Goal: Check status

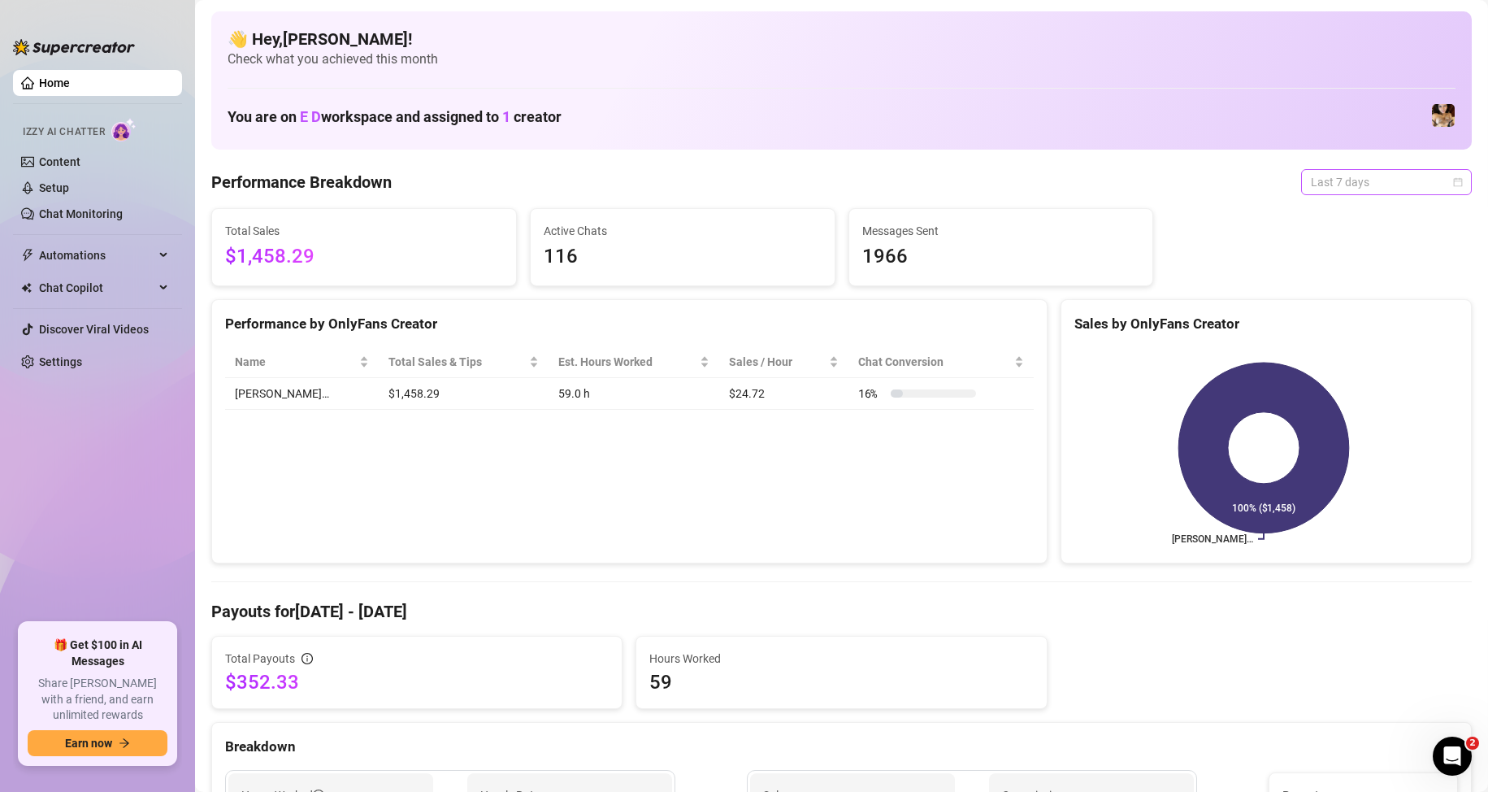
click at [1373, 186] on span "Last 7 days" at bounding box center [1386, 182] width 151 height 24
click at [1333, 320] on div "Custom date" at bounding box center [1372, 319] width 145 height 18
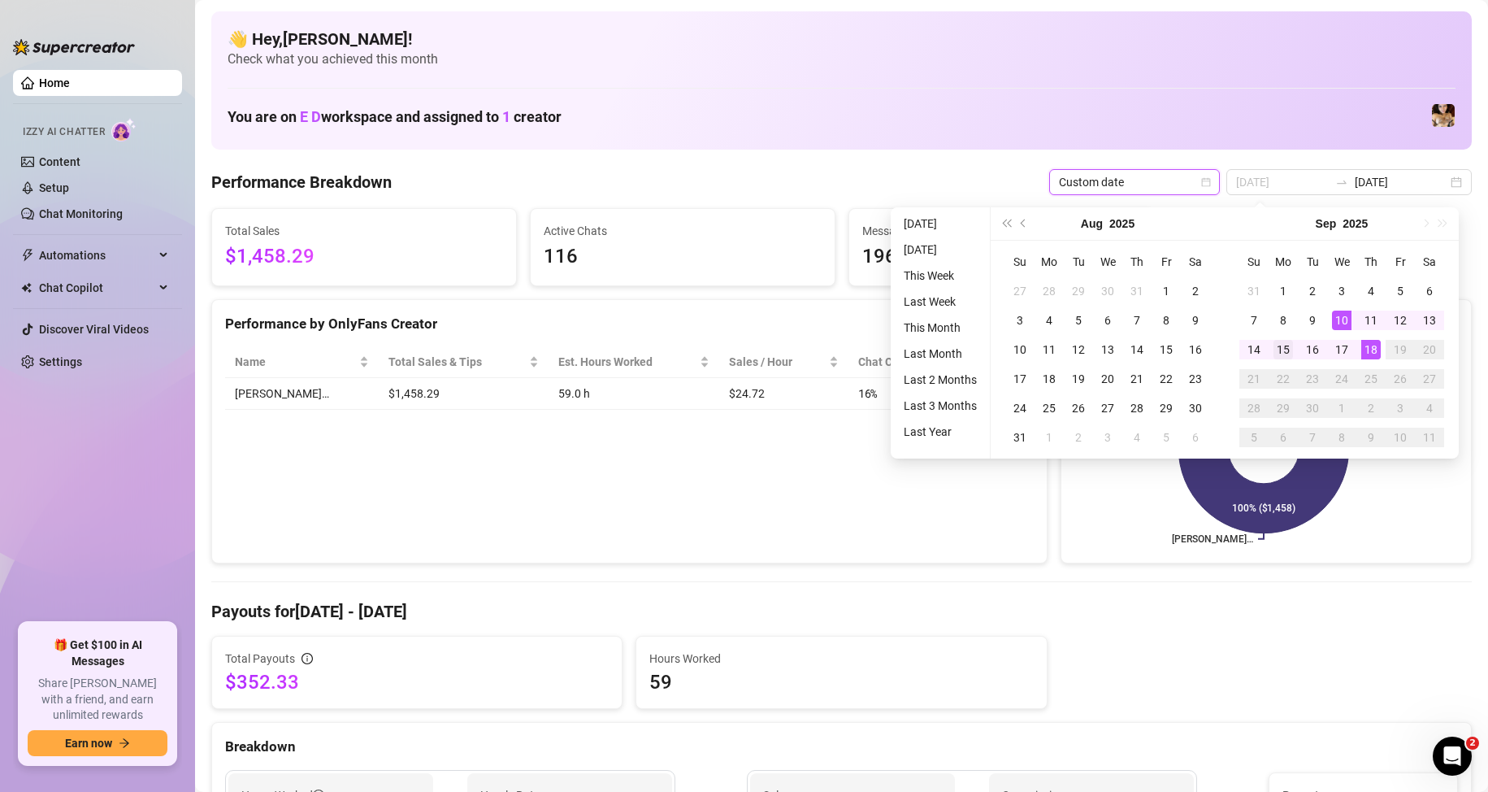
type input "[DATE]"
click at [1273, 348] on div "15" at bounding box center [1283, 350] width 20 height 20
type input "[DATE]"
click at [1372, 346] on div "18" at bounding box center [1371, 350] width 20 height 20
type input "[DATE]"
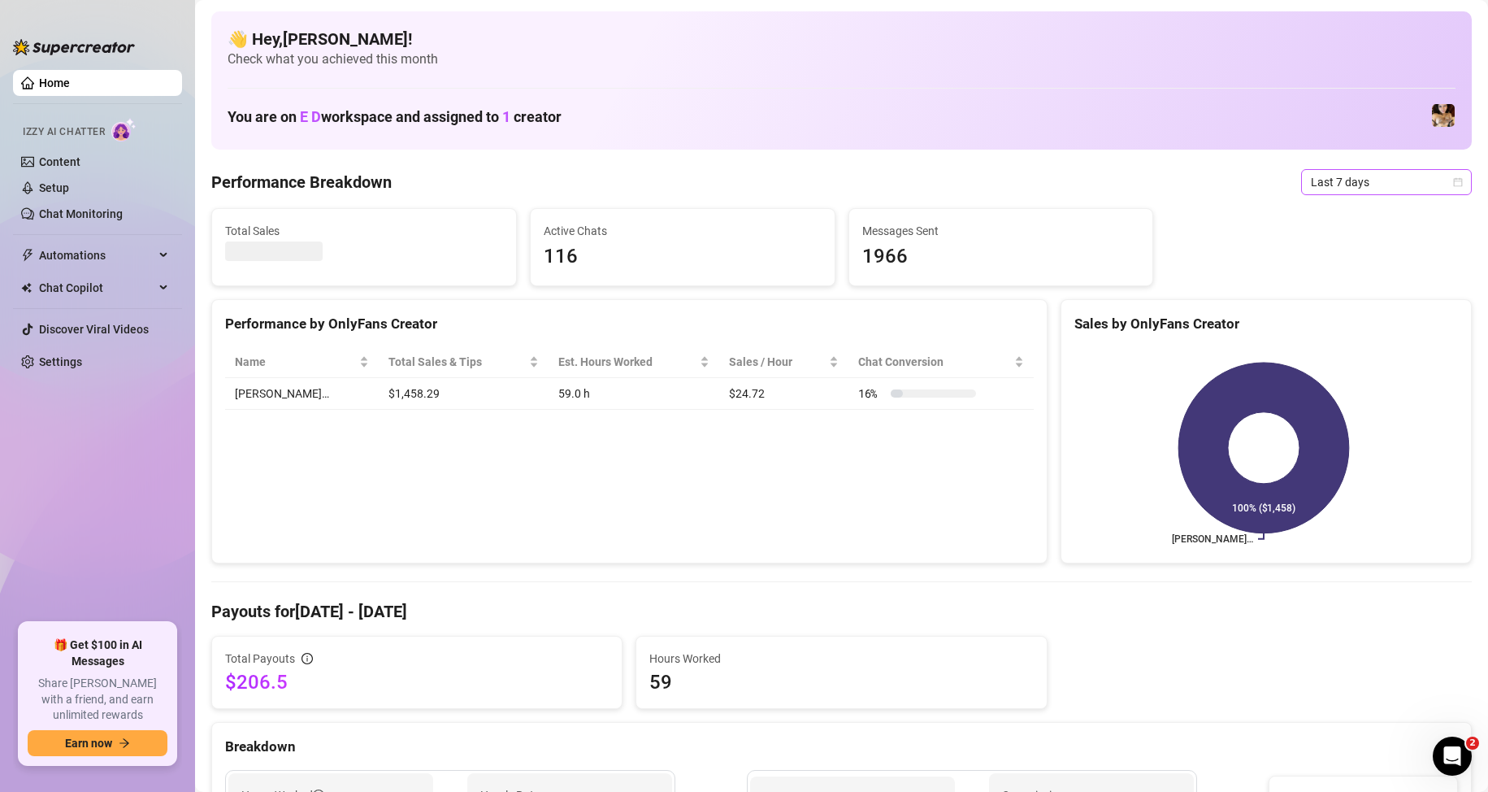
click at [1360, 185] on span "Last 7 days" at bounding box center [1386, 182] width 151 height 24
click at [1375, 325] on div "Custom date" at bounding box center [1372, 319] width 145 height 18
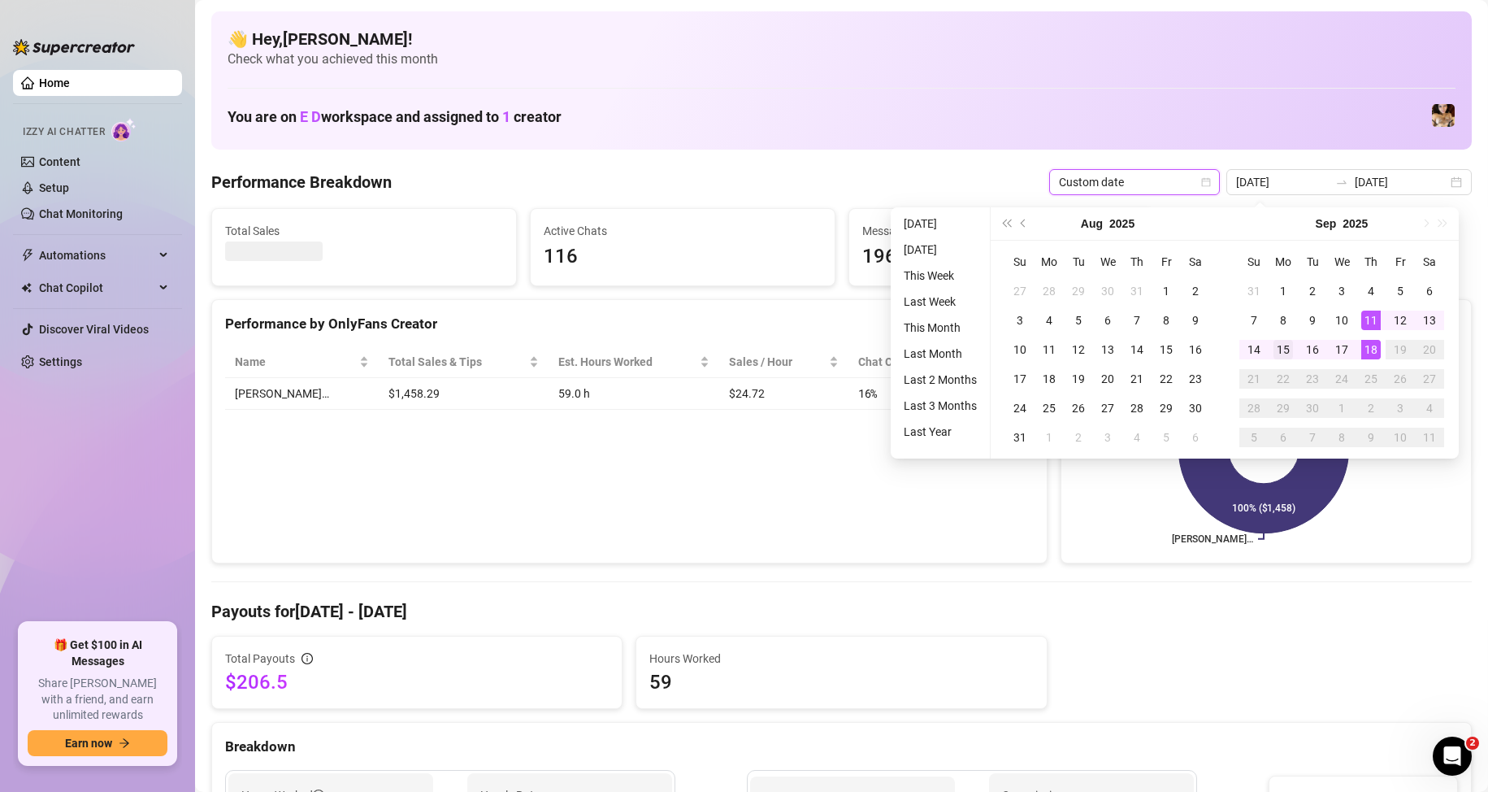
type input "[DATE]"
click at [1285, 351] on div "15" at bounding box center [1283, 350] width 20 height 20
type input "[DATE]"
click at [1373, 356] on div "18" at bounding box center [1371, 350] width 20 height 20
type input "[DATE]"
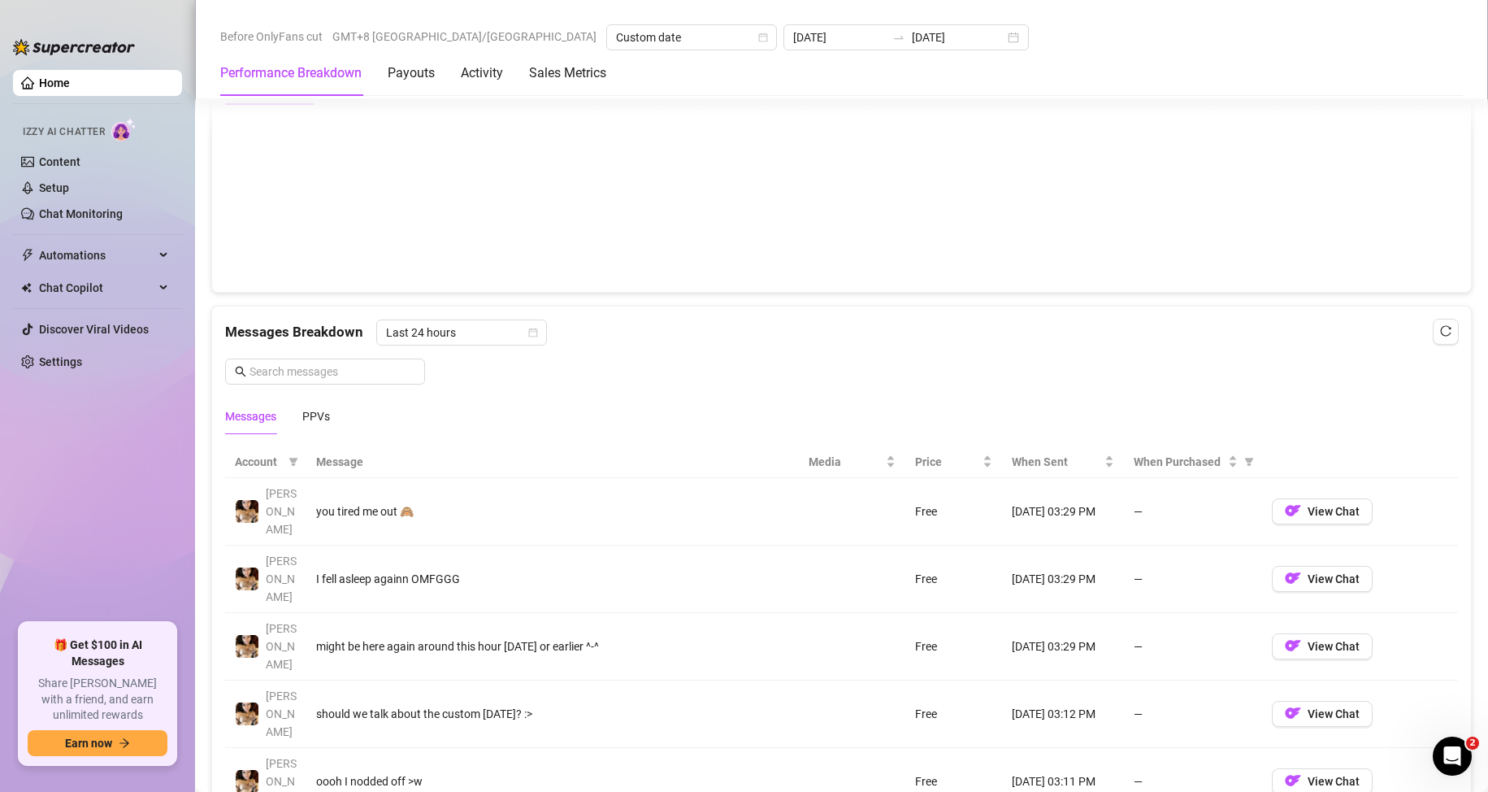
scroll to position [1138, 0]
